Goal: Task Accomplishment & Management: Use online tool/utility

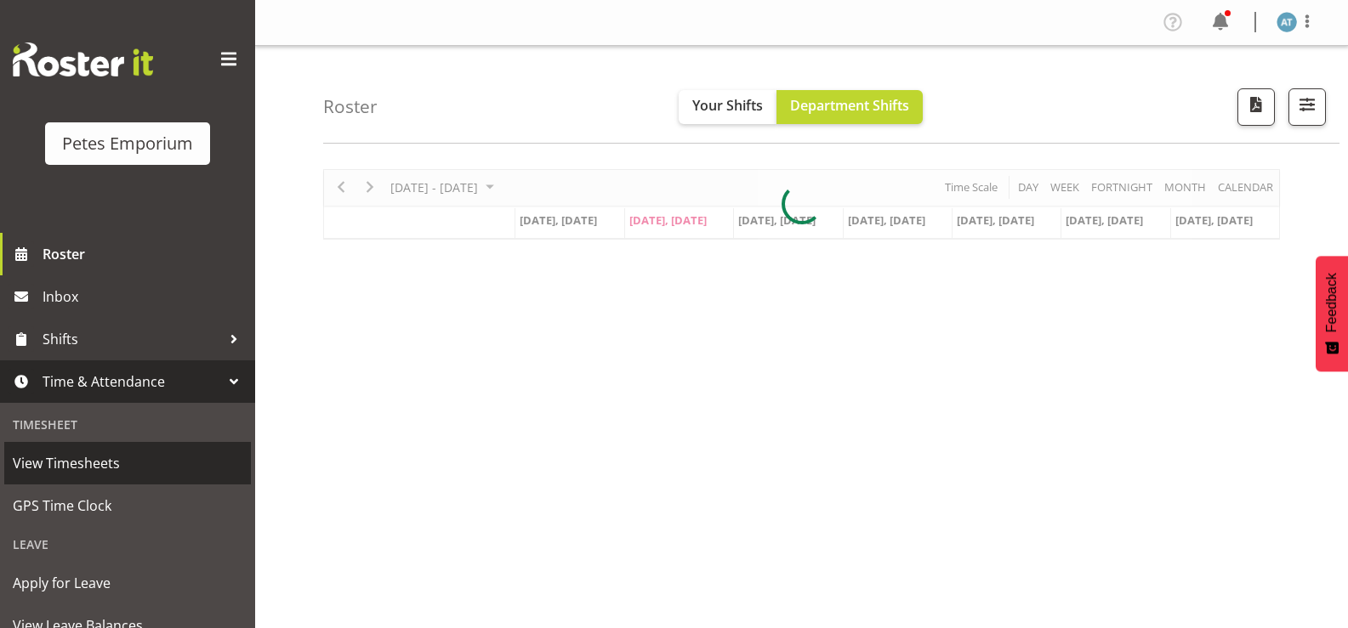
click at [154, 481] on link "View Timesheets" at bounding box center [127, 463] width 247 height 43
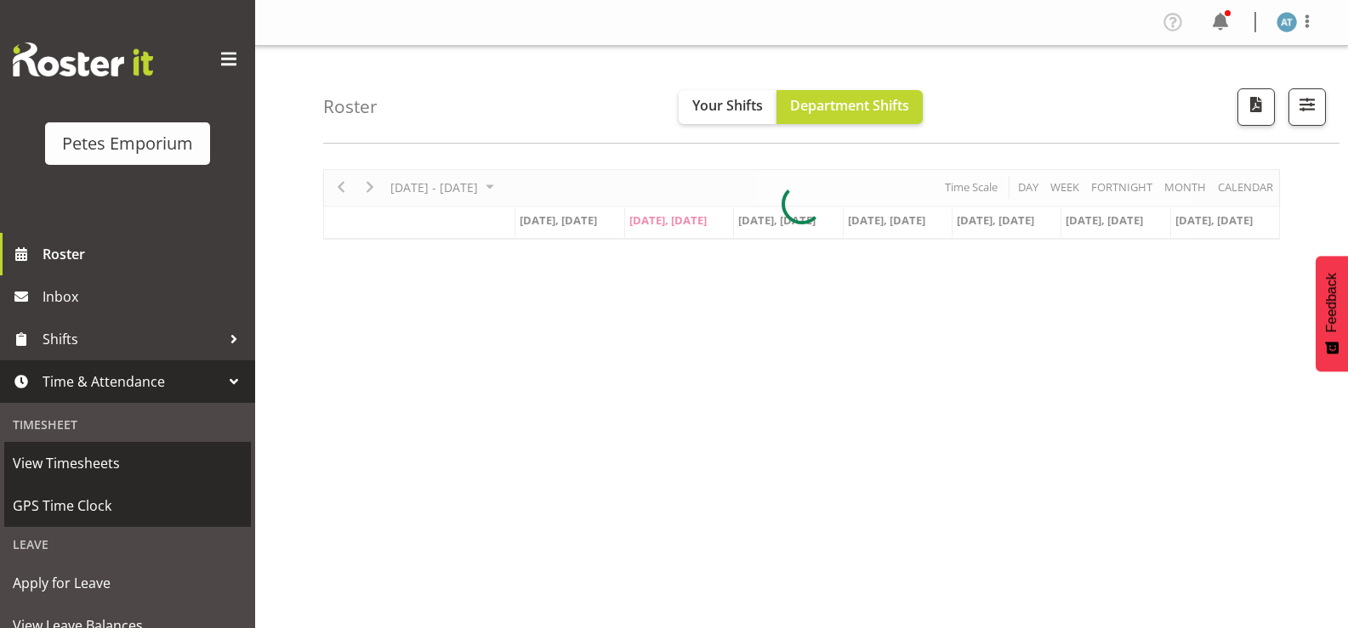
click at [168, 515] on span "GPS Time Clock" at bounding box center [128, 506] width 230 height 26
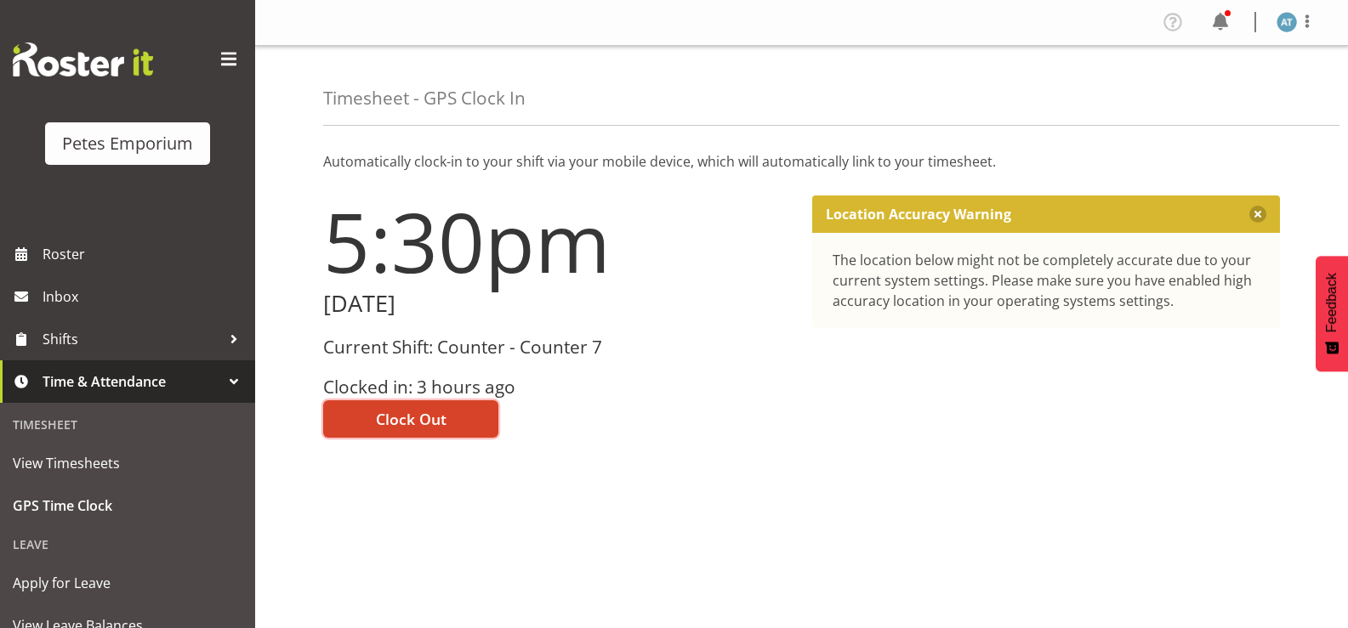
click at [425, 416] on span "Clock Out" at bounding box center [411, 419] width 71 height 22
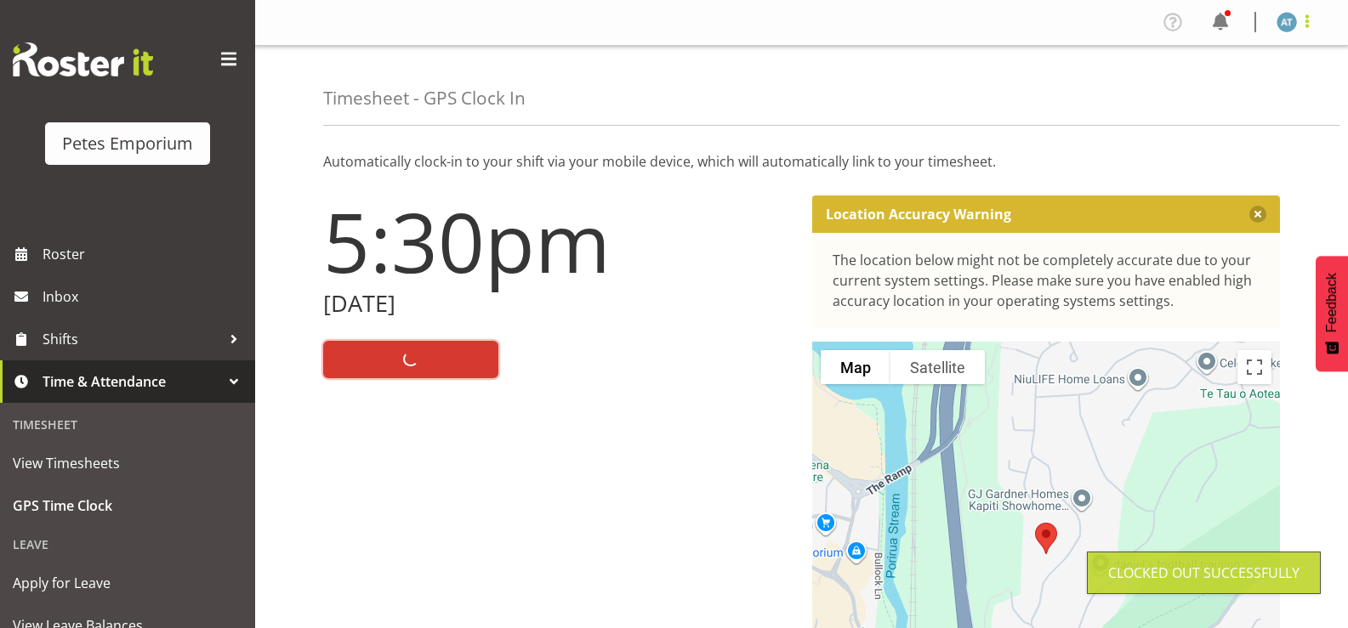
click at [1315, 19] on span at bounding box center [1307, 21] width 20 height 20
